Goal: Task Accomplishment & Management: Complete application form

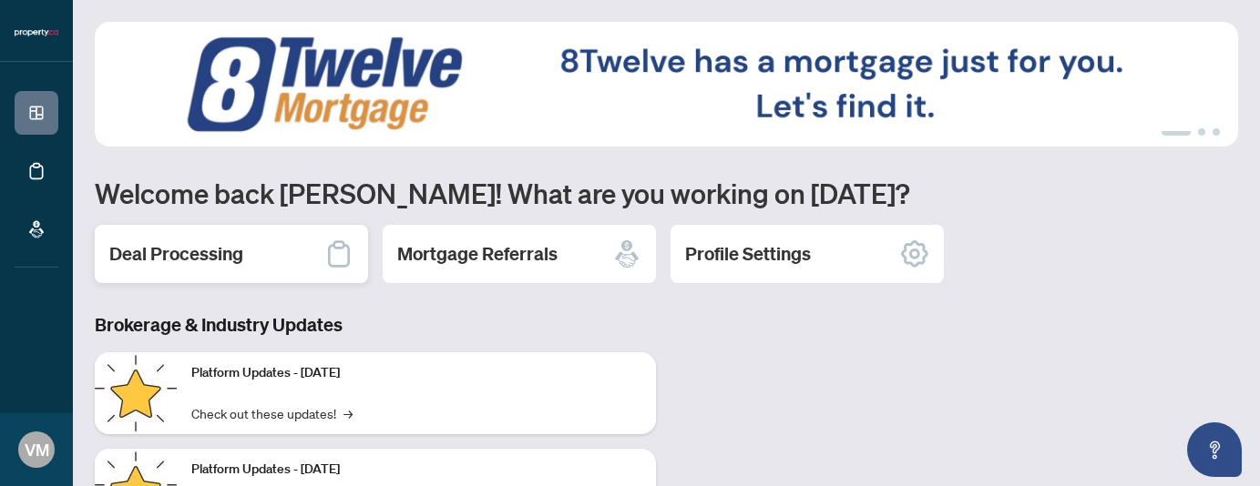
click at [228, 258] on h2 "Deal Processing" at bounding box center [176, 254] width 134 height 26
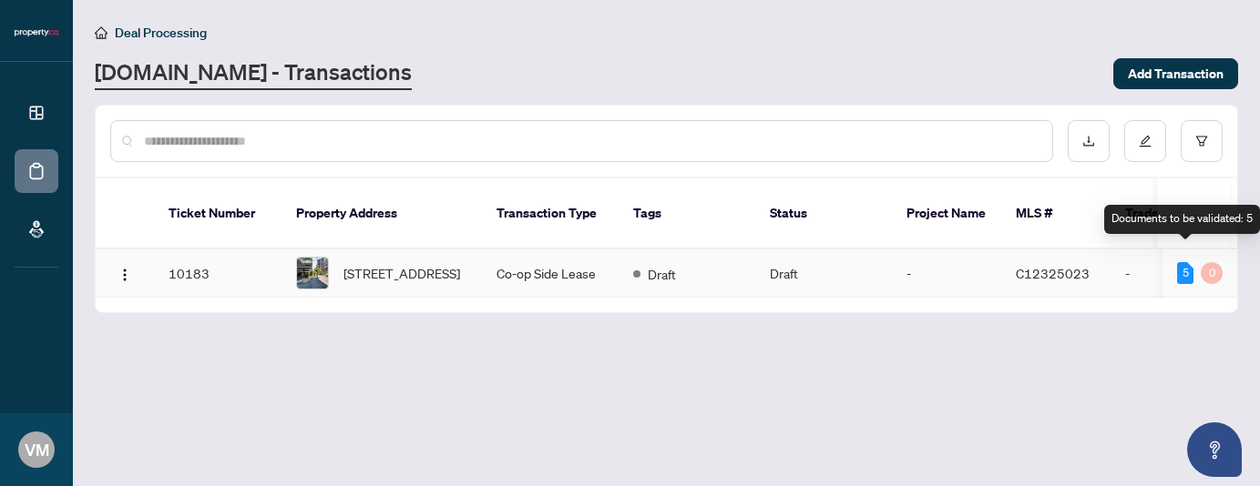
click at [1188, 262] on div "5" at bounding box center [1185, 273] width 16 height 22
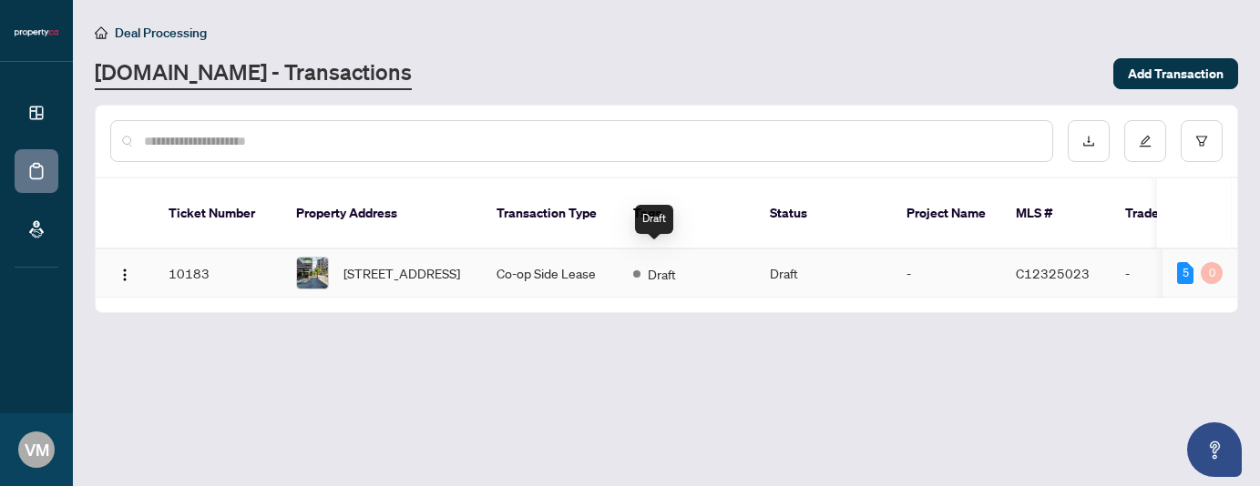
click at [659, 264] on span "Draft" at bounding box center [662, 274] width 28 height 20
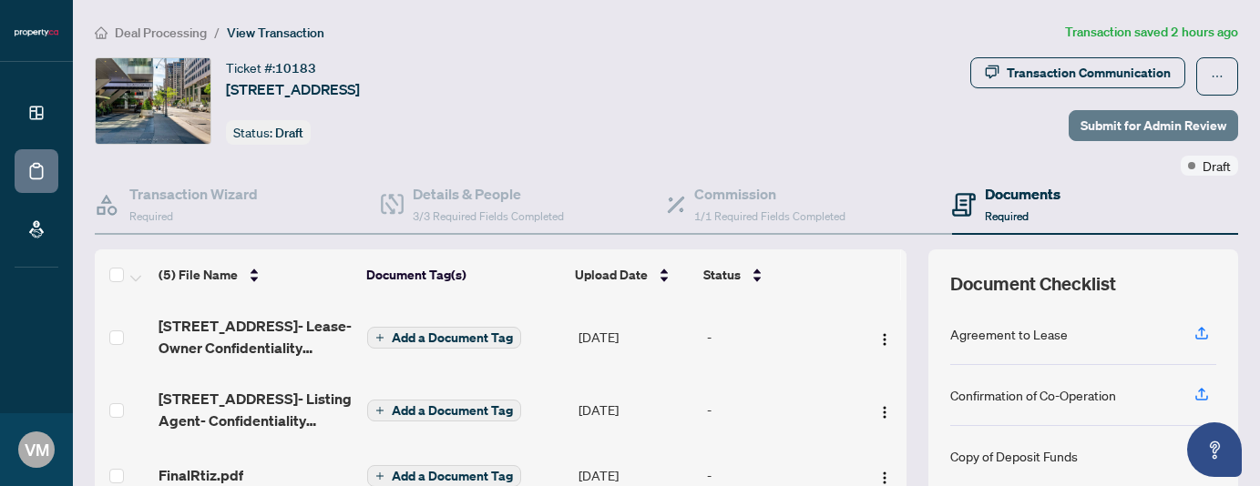
click at [1187, 130] on span "Submit for Admin Review" at bounding box center [1153, 125] width 146 height 29
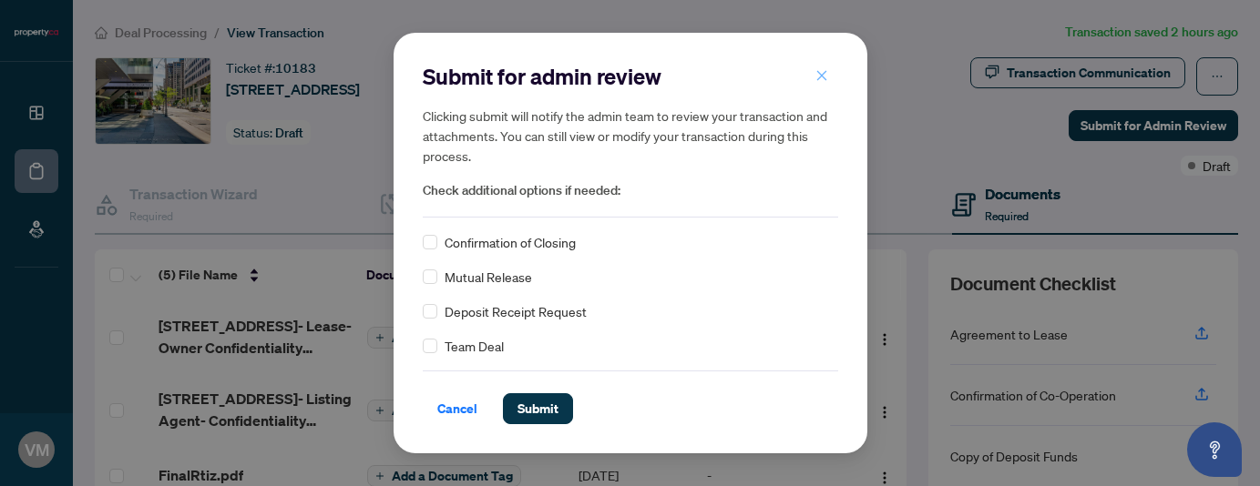
click at [819, 76] on icon "close" at bounding box center [821, 75] width 13 height 13
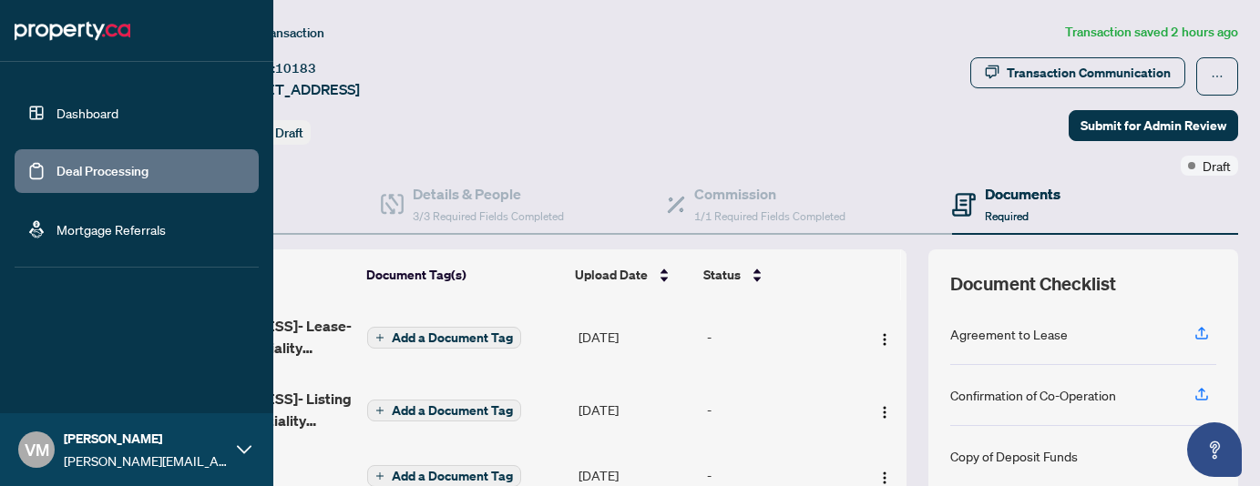
click at [87, 119] on link "Dashboard" at bounding box center [87, 113] width 62 height 16
